Goal: Find specific page/section: Find specific page/section

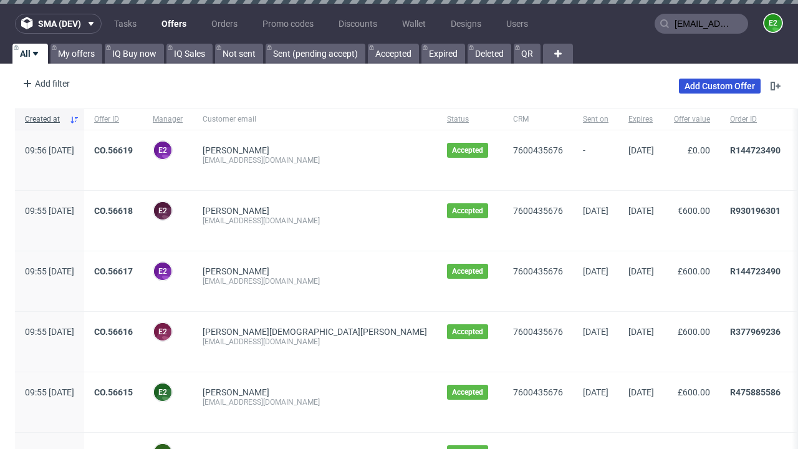
type input "[EMAIL_ADDRESS][DOMAIN_NAME]"
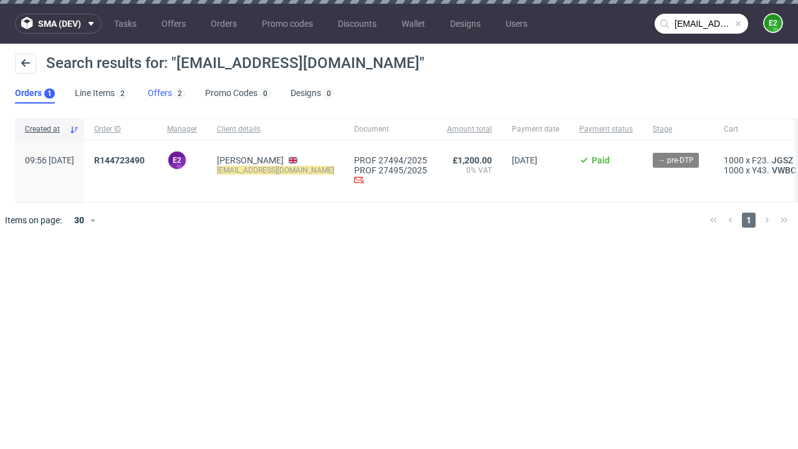
click at [166, 93] on link "Offers 2" at bounding box center [166, 94] width 37 height 20
